Goal: Information Seeking & Learning: Learn about a topic

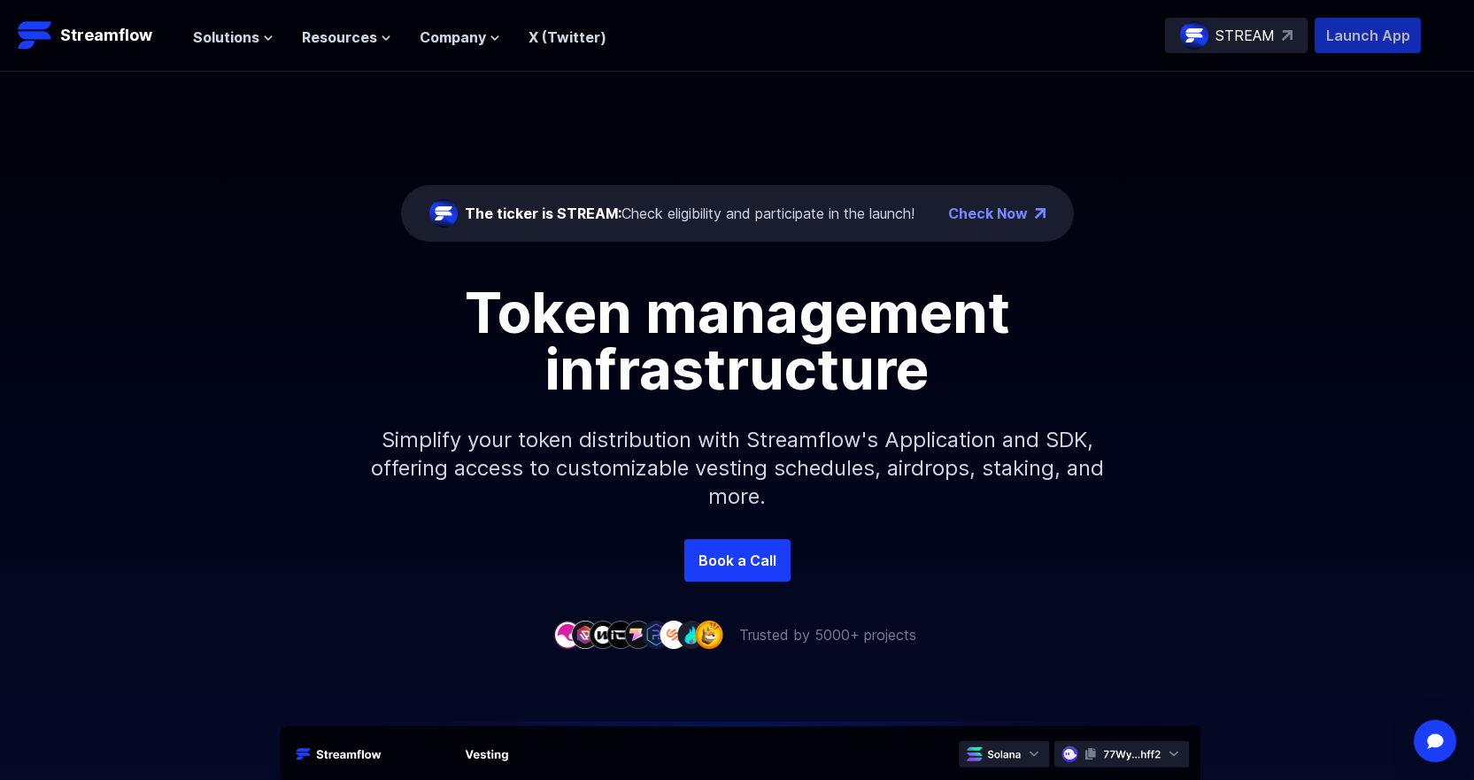
click at [1363, 38] on p "Launch App" at bounding box center [1368, 35] width 106 height 35
click at [194, 44] on span "Solutions" at bounding box center [226, 37] width 66 height 21
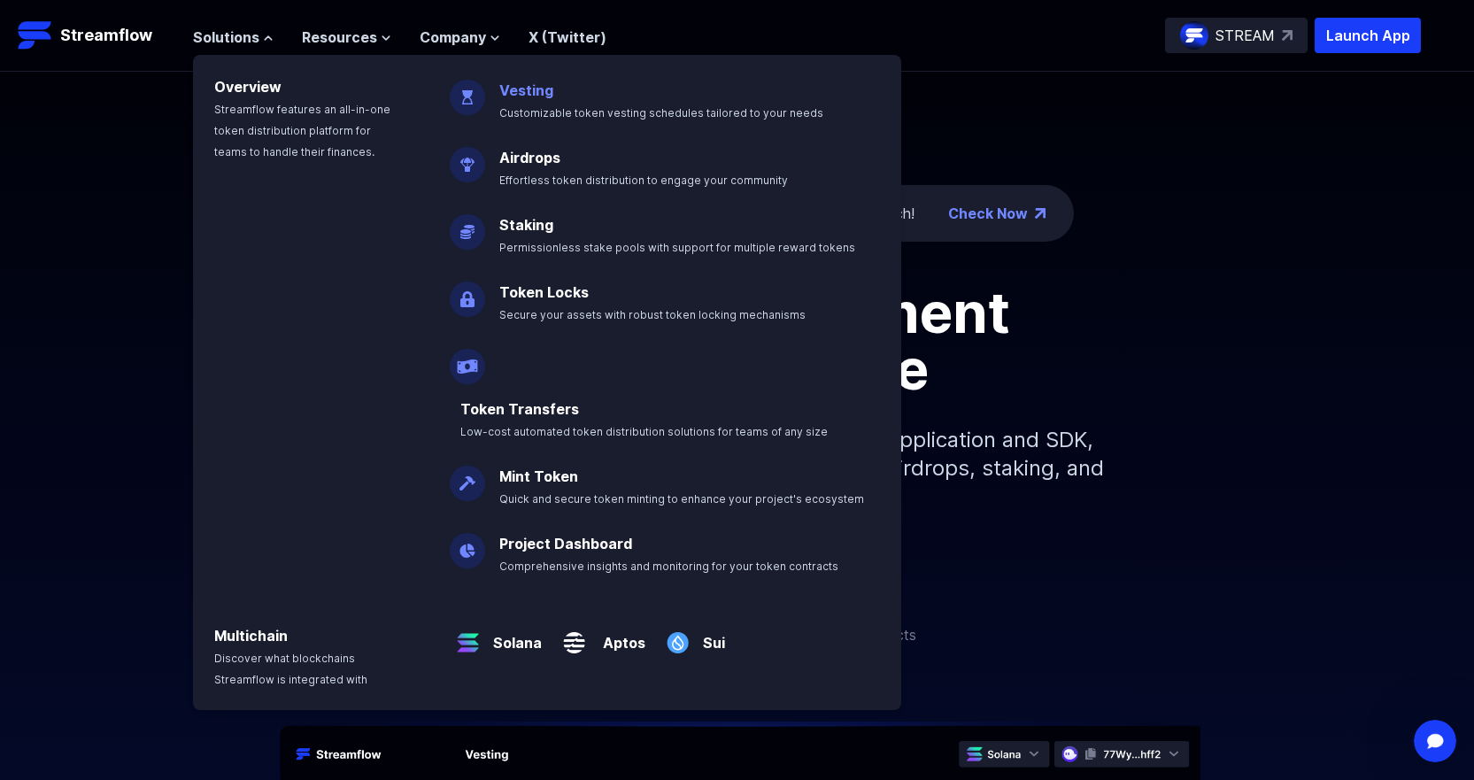
click at [509, 97] on link "Vesting" at bounding box center [526, 90] width 54 height 18
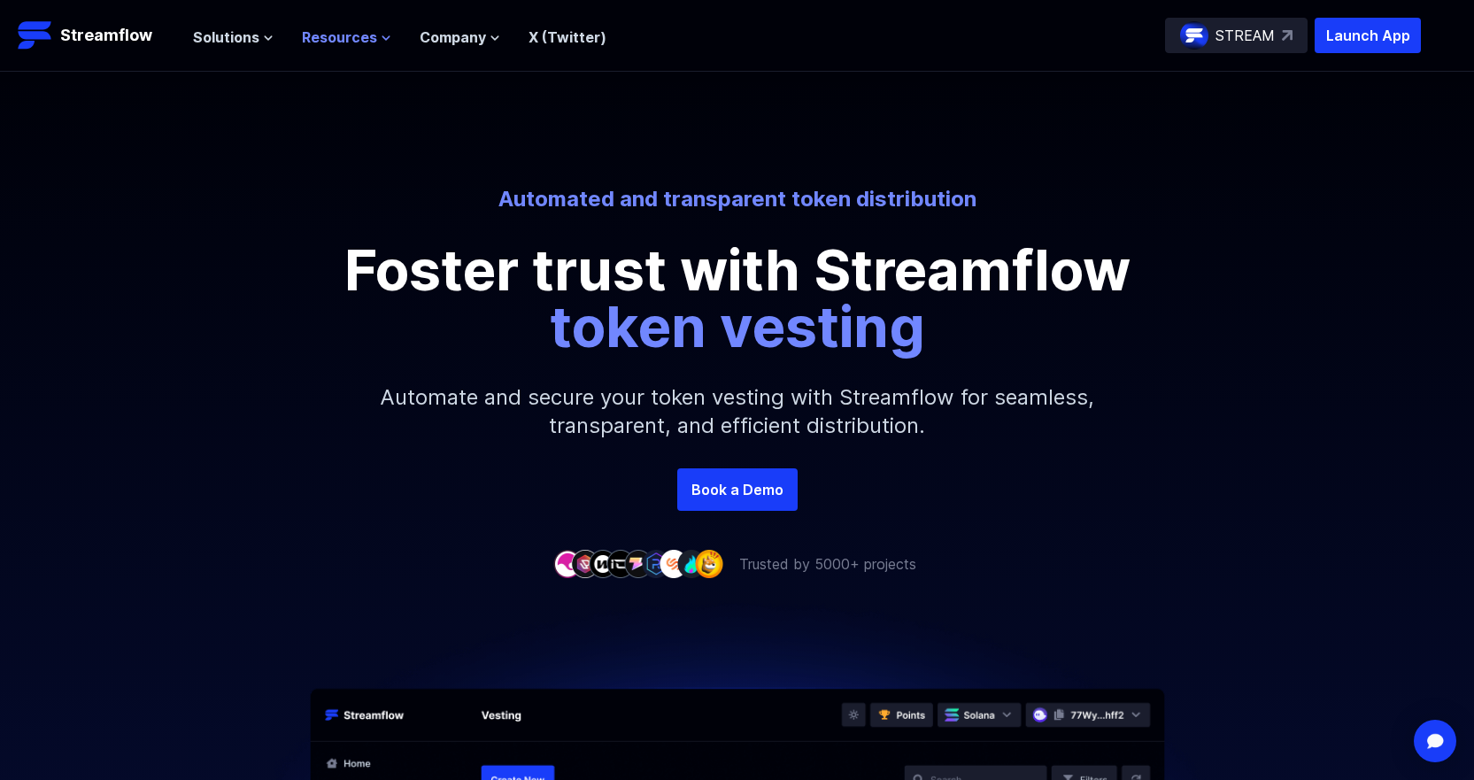
click at [355, 34] on span "Resources" at bounding box center [339, 37] width 75 height 21
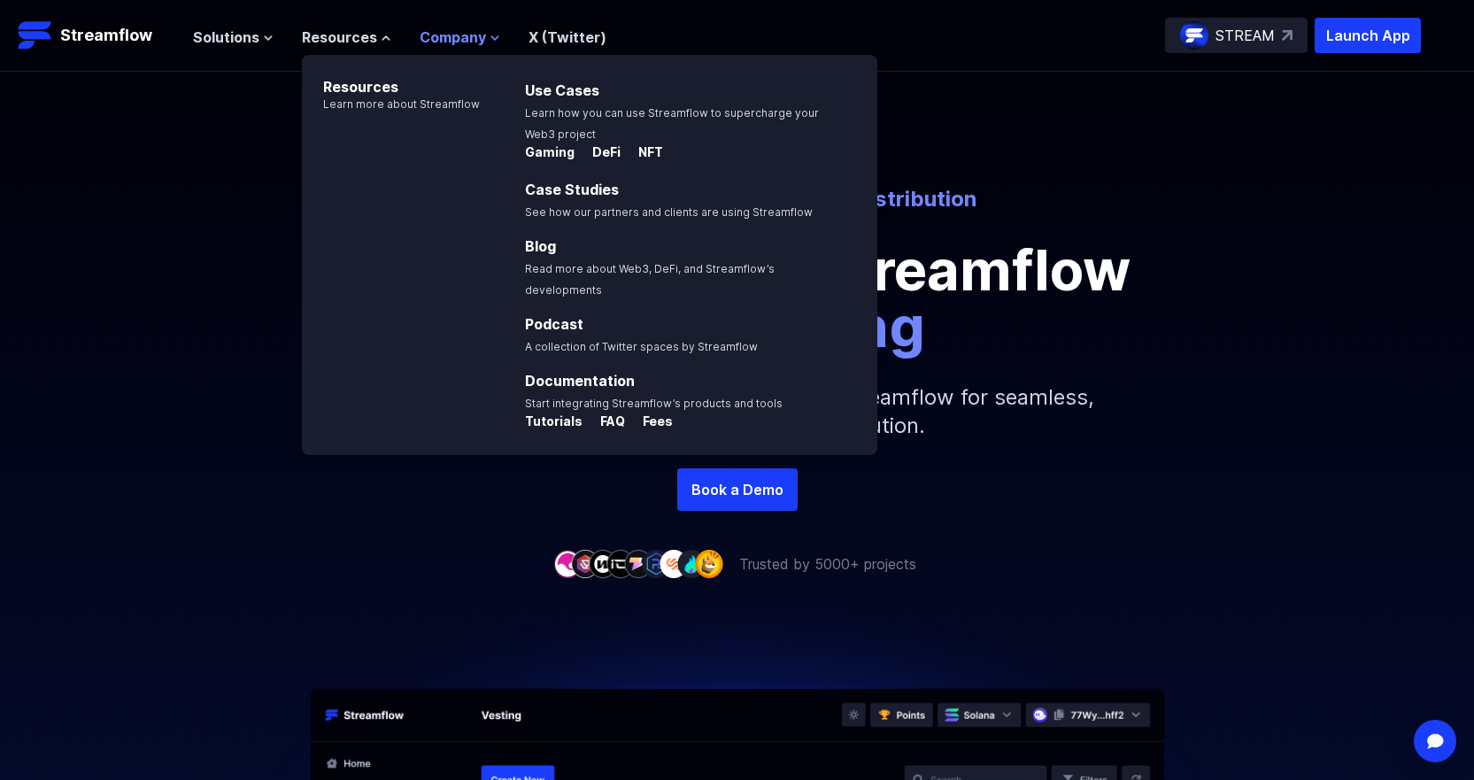
click at [420, 40] on span "Company" at bounding box center [453, 37] width 66 height 21
